Goal: Check status: Check status

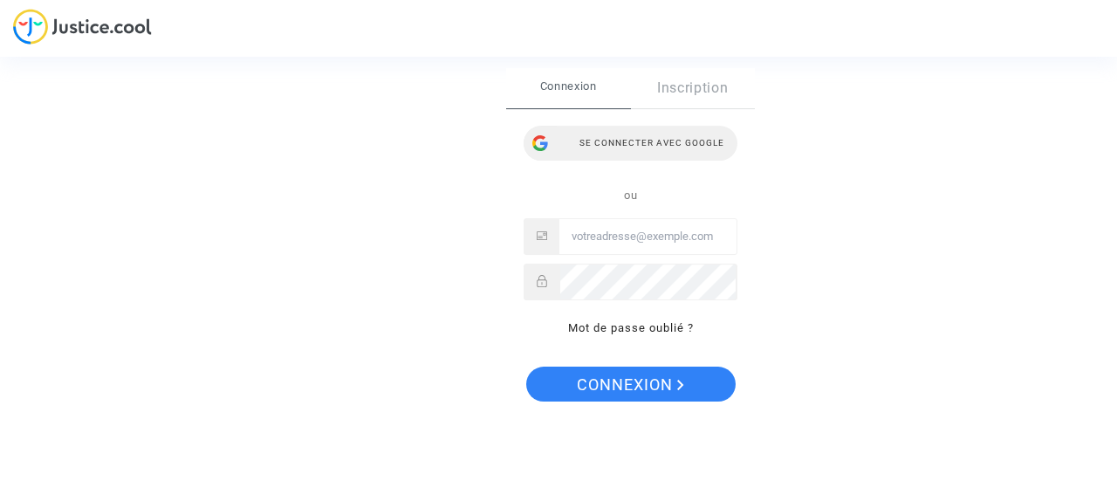
click at [611, 146] on div "Se connecter avec Google" at bounding box center [631, 143] width 214 height 35
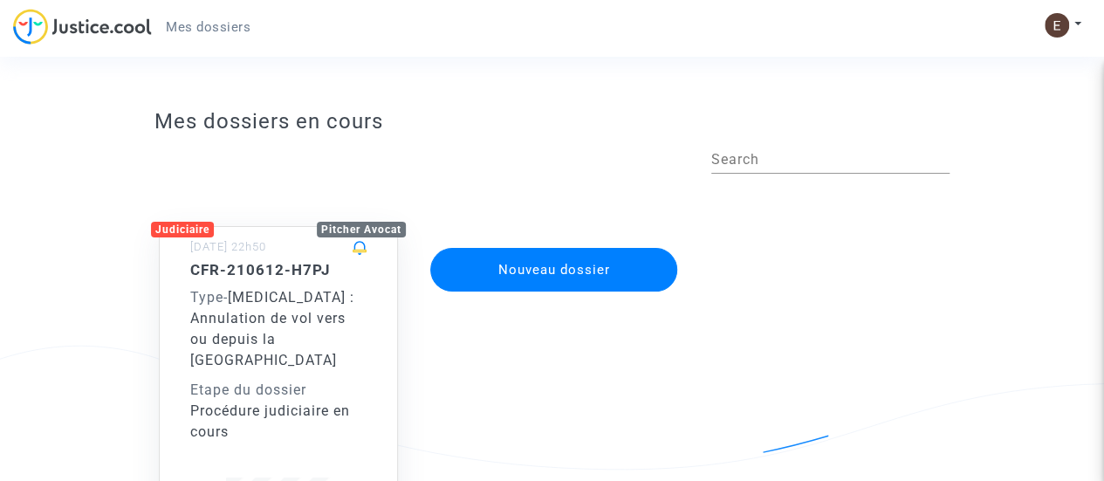
click at [162, 235] on div "Judiciaire" at bounding box center [182, 230] width 63 height 16
